Goal: Task Accomplishment & Management: Use online tool/utility

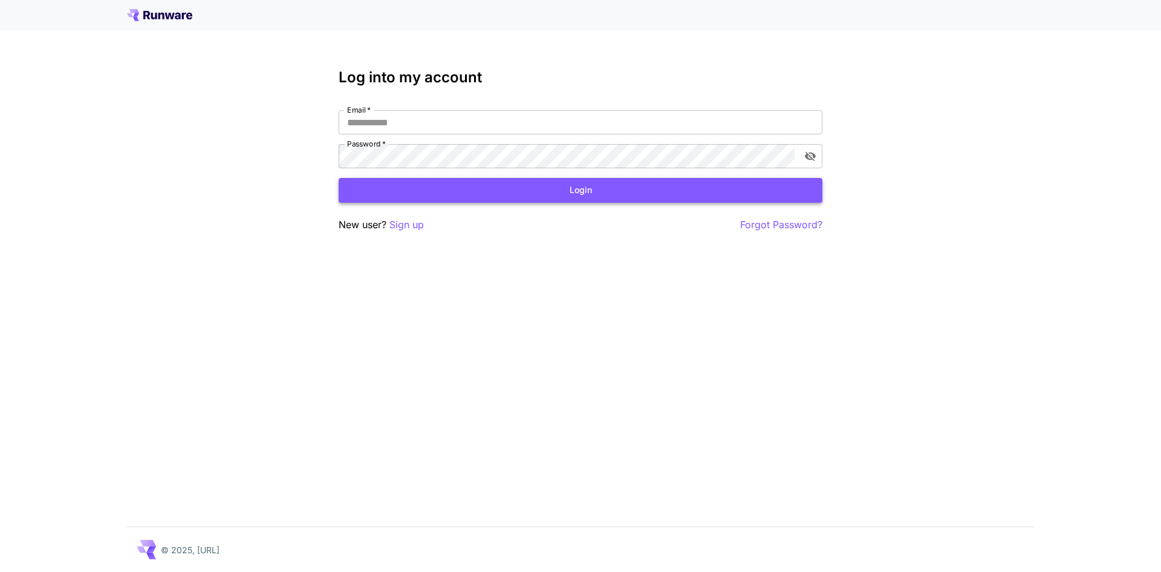
type input "**********"
click at [516, 181] on button "Login" at bounding box center [581, 190] width 484 height 25
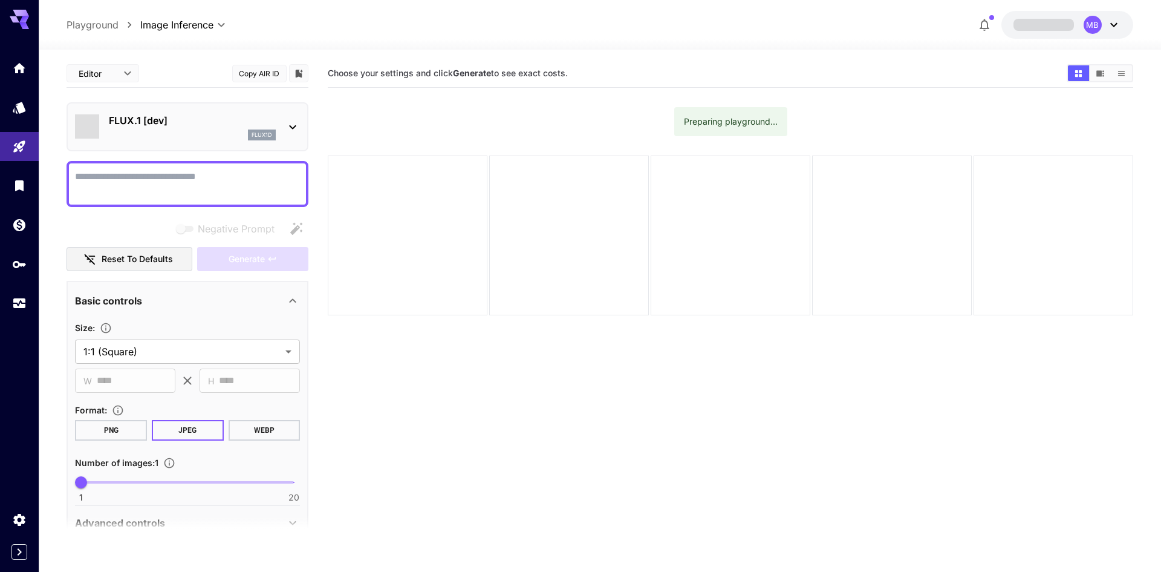
type input "**********"
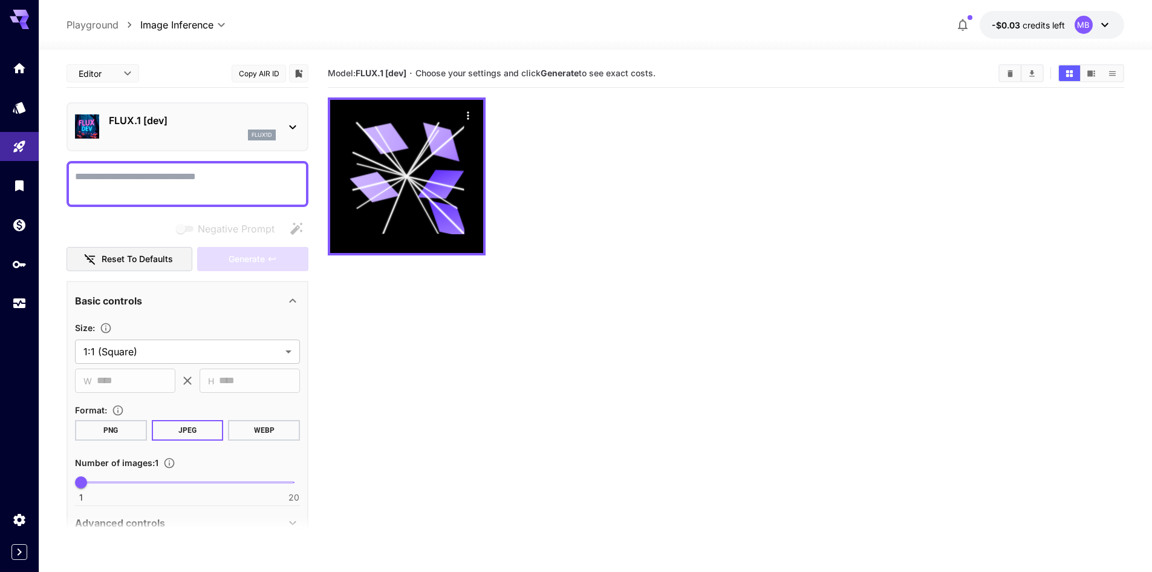
click at [112, 124] on p "FLUX.1 [dev]" at bounding box center [192, 120] width 167 height 15
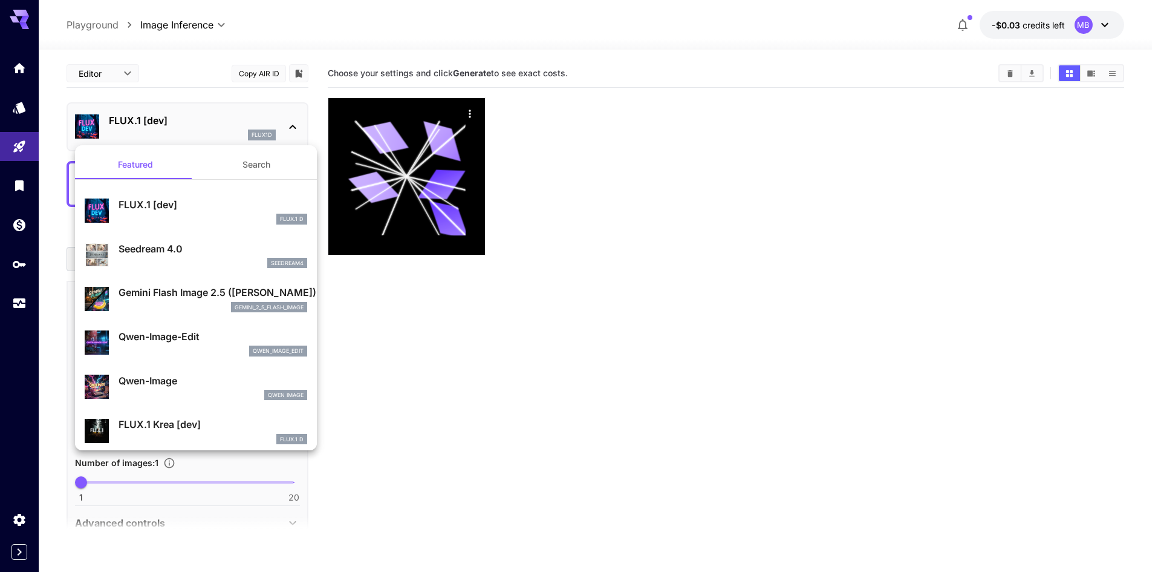
click at [1021, 34] on div at bounding box center [580, 286] width 1161 height 572
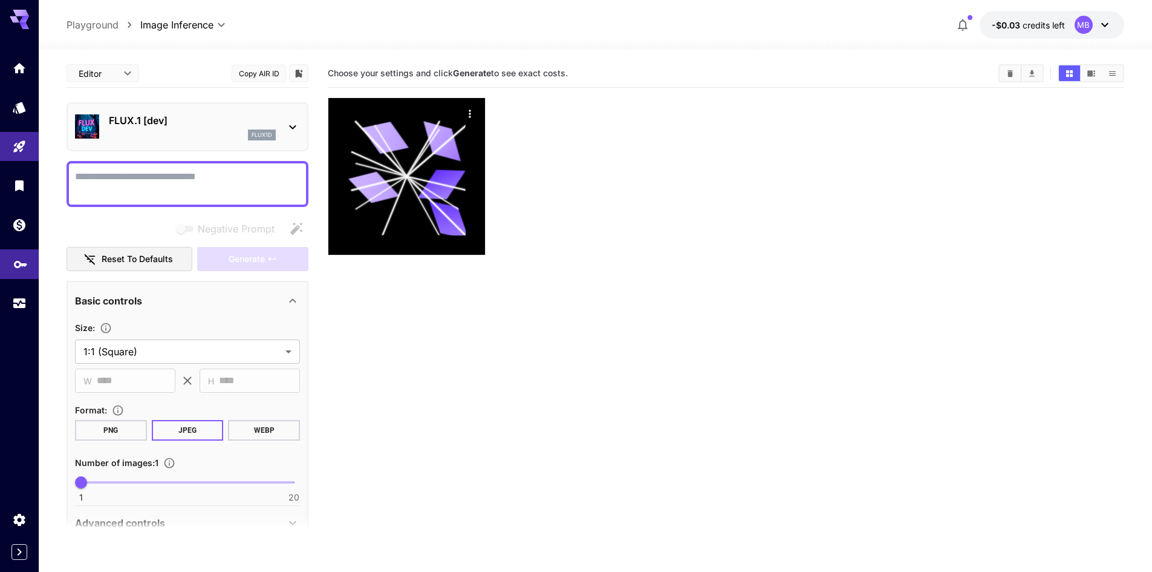
click at [11, 274] on link at bounding box center [19, 264] width 39 height 30
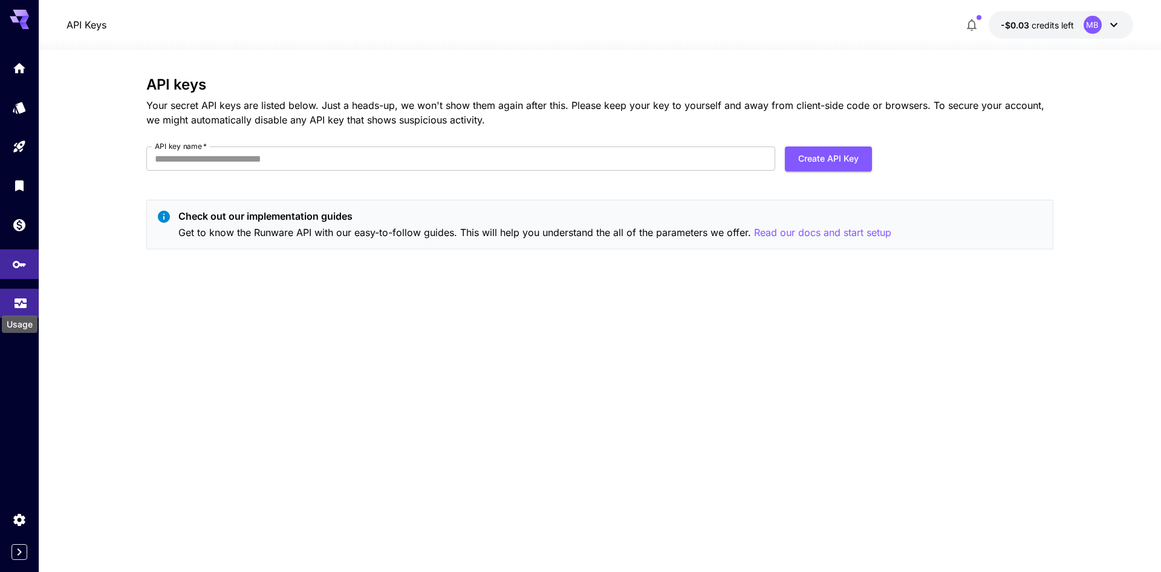
click at [16, 293] on icon "Usage" at bounding box center [20, 299] width 15 height 15
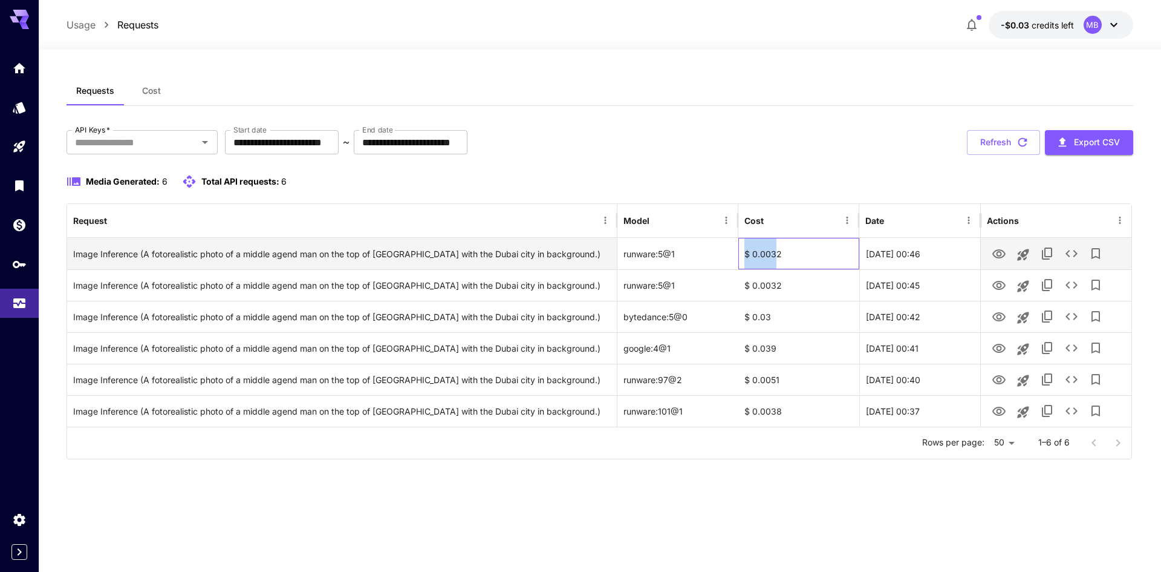
drag, startPoint x: 741, startPoint y: 255, endPoint x: 776, endPoint y: 258, distance: 35.2
click at [776, 258] on div "$ 0.0032" at bounding box center [798, 253] width 121 height 31
drag, startPoint x: 784, startPoint y: 258, endPoint x: 746, endPoint y: 255, distance: 38.3
click at [746, 255] on div "$ 0.0032" at bounding box center [798, 253] width 121 height 31
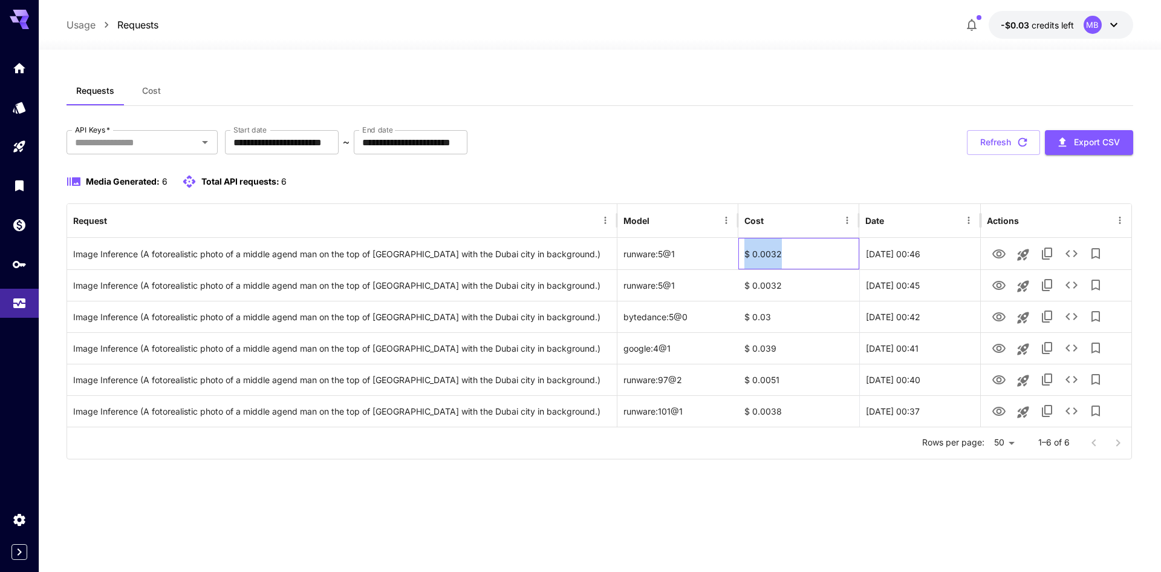
copy div "$ 0.0032"
